Goal: Navigation & Orientation: Find specific page/section

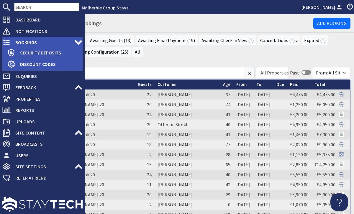
click at [12, 40] on span "Bookings" at bounding box center [43, 42] width 64 height 9
